Goal: Task Accomplishment & Management: Manage account settings

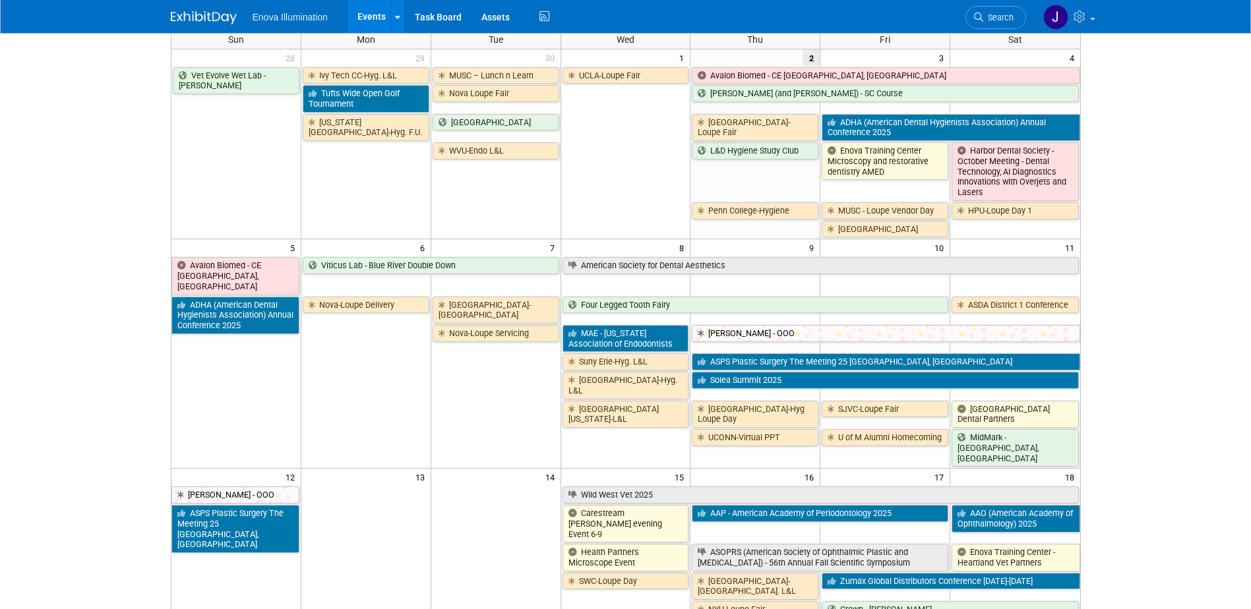
scroll to position [66, 0]
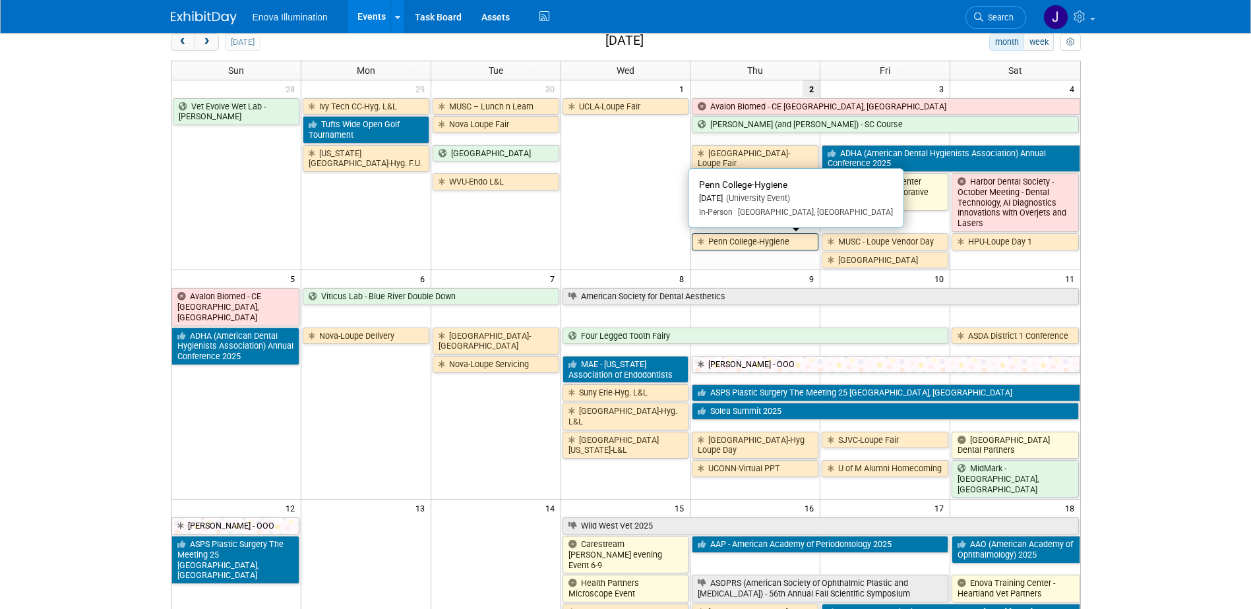
click at [722, 236] on link "Penn College-Hygiene" at bounding box center [755, 241] width 127 height 17
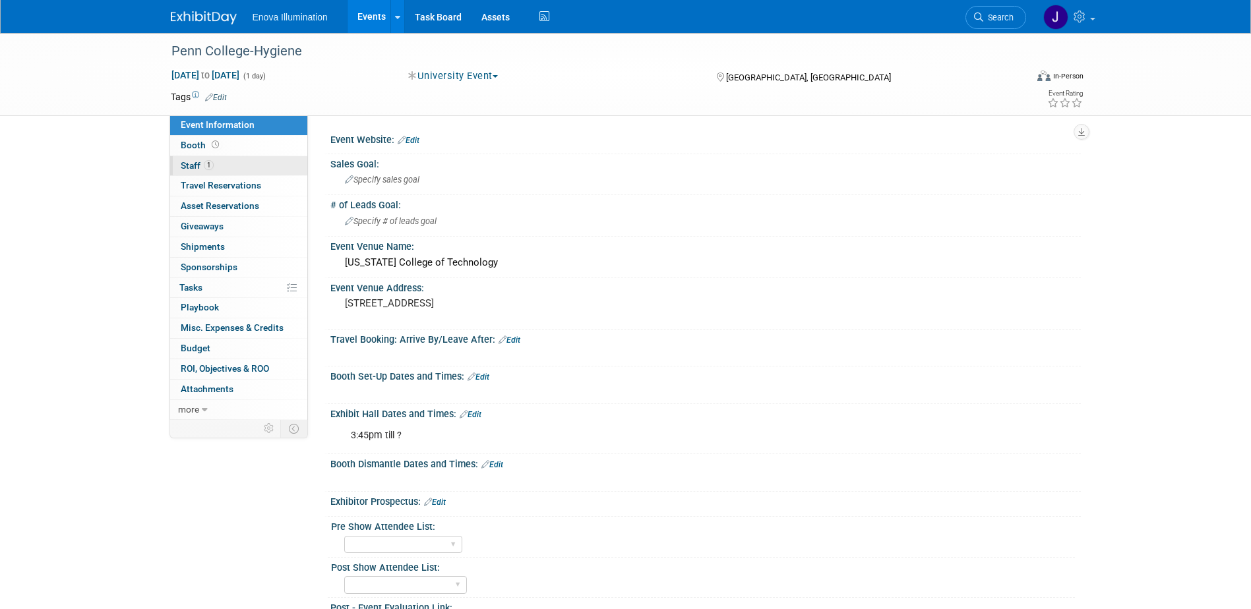
click at [262, 162] on link "1 Staff 1" at bounding box center [238, 166] width 137 height 20
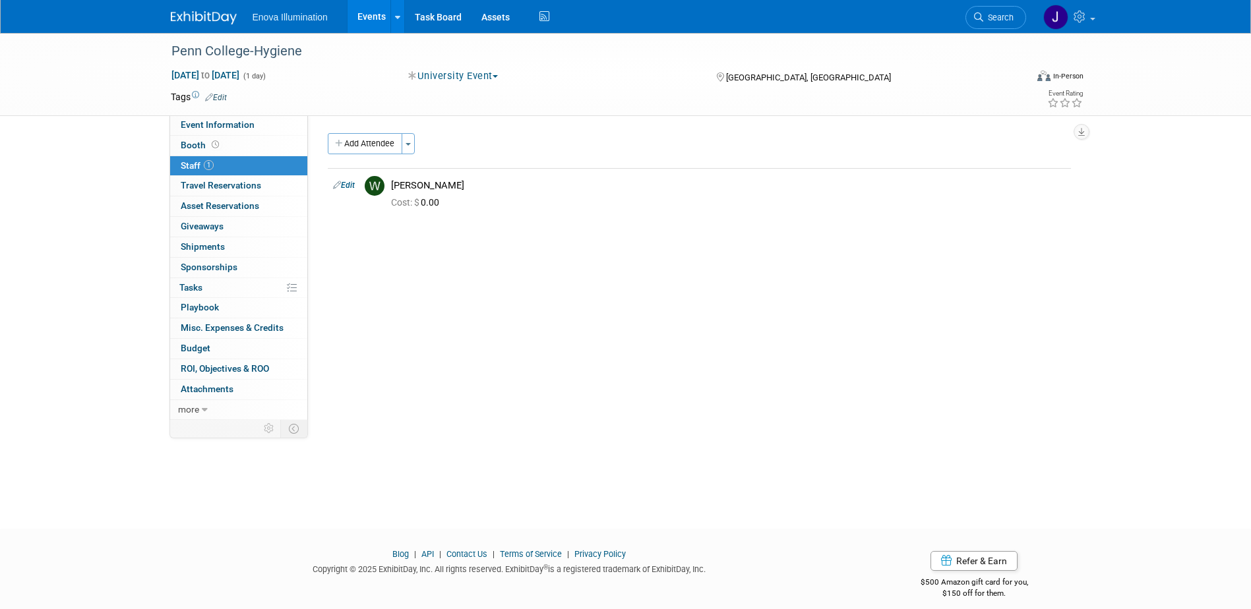
click at [231, 20] on img at bounding box center [204, 17] width 66 height 13
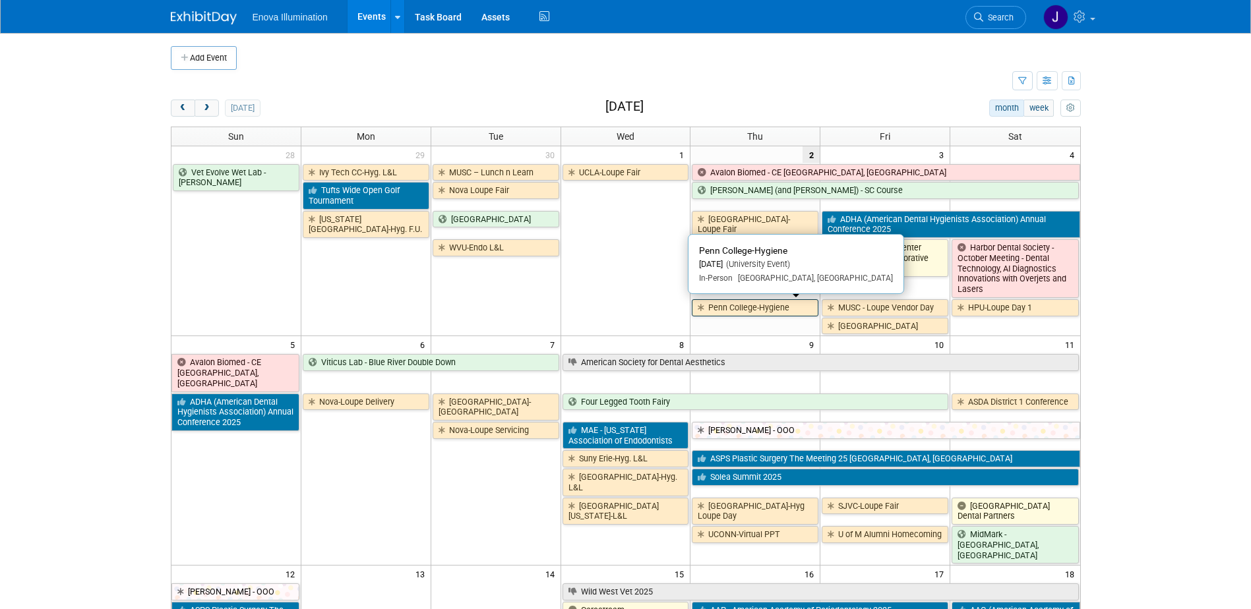
click at [732, 309] on link "Penn College-Hygiene" at bounding box center [755, 307] width 127 height 17
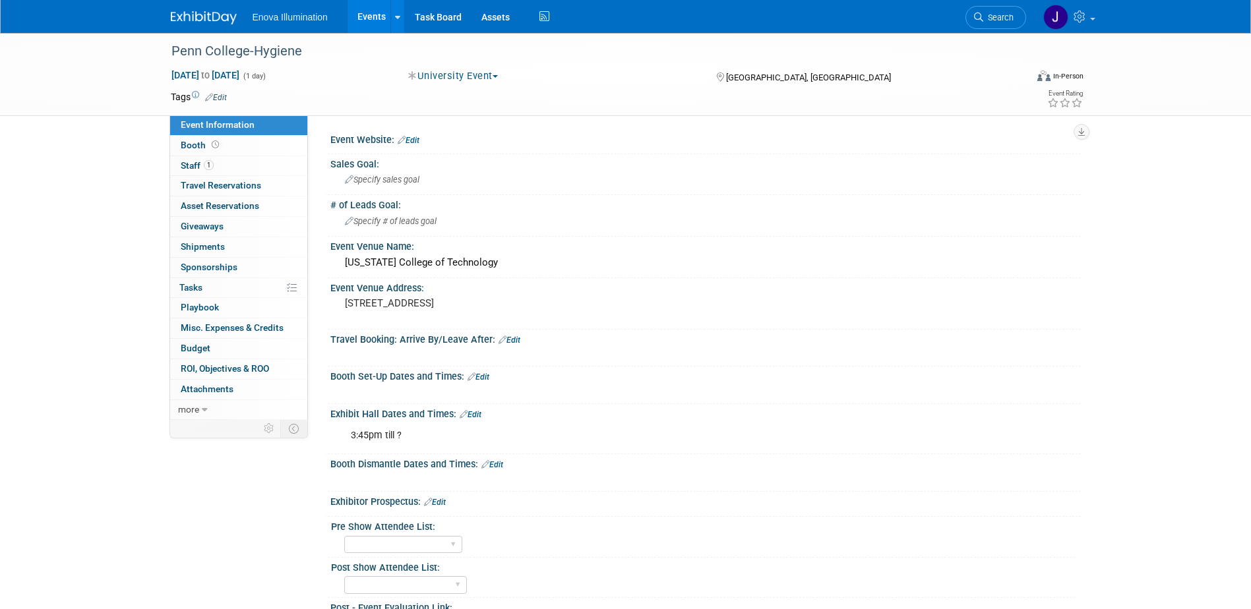
click at [197, 15] on img at bounding box center [204, 17] width 66 height 13
